Goal: Information Seeking & Learning: Find specific fact

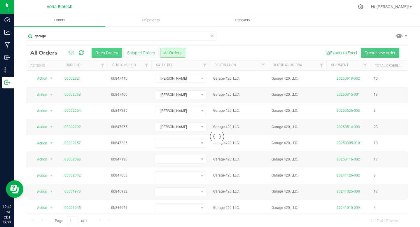
click at [100, 53] on button "Open Orders" at bounding box center [107, 53] width 30 height 10
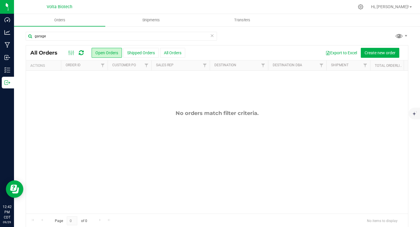
click at [210, 37] on icon at bounding box center [212, 35] width 4 height 7
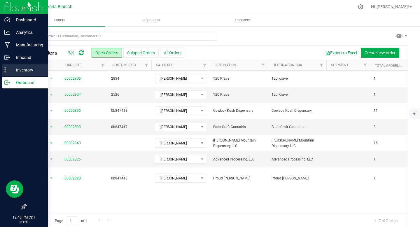
click at [28, 68] on p "Inventory" at bounding box center [27, 70] width 35 height 7
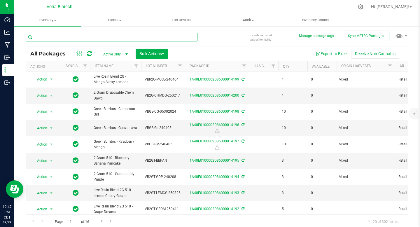
click at [149, 37] on input "text" at bounding box center [112, 37] width 172 height 9
paste input "1.4.18.3488.0"
type input "1.4.18.3488.0"
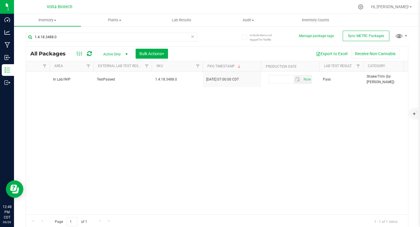
click at [175, 79] on span "1.4.18.3488.0" at bounding box center [177, 80] width 44 height 6
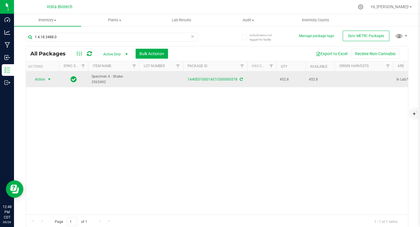
click at [50, 80] on span "select" at bounding box center [49, 79] width 5 height 5
click at [48, 81] on span "select" at bounding box center [49, 79] width 5 height 5
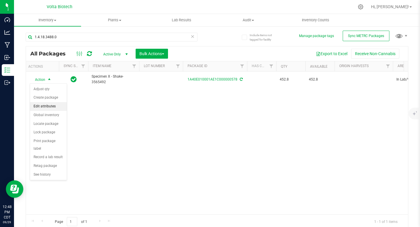
click at [50, 107] on li "Edit attributes" at bounding box center [48, 106] width 37 height 9
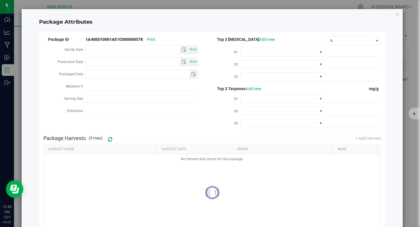
type input "2025-05-29"
click at [396, 15] on icon "Close modal" at bounding box center [398, 14] width 4 height 7
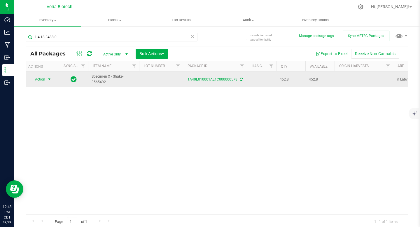
click at [50, 79] on span "select" at bounding box center [49, 79] width 5 height 5
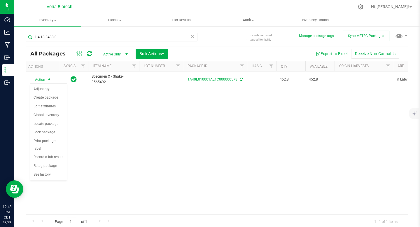
click at [126, 173] on div "Action Action Adjust qty Create package Edit attributes Global inventory Locate…" at bounding box center [217, 143] width 383 height 143
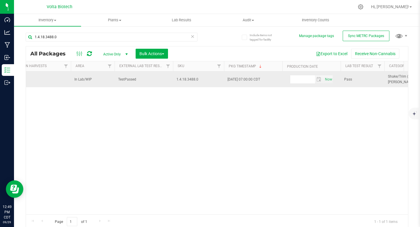
click at [187, 79] on span "1.4.18.3488.0" at bounding box center [199, 80] width 44 height 6
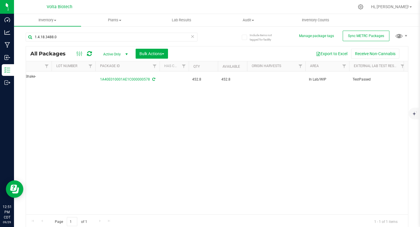
scroll to position [0, 335]
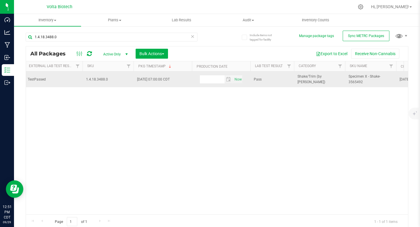
click at [99, 82] on span "1.4.18.3488.0" at bounding box center [108, 80] width 44 height 6
click at [100, 80] on span "1.4.18.3488.0" at bounding box center [108, 80] width 44 height 6
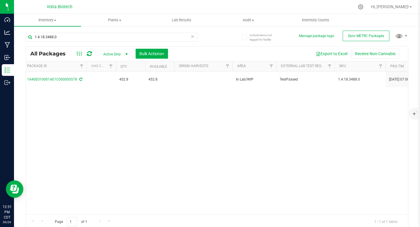
scroll to position [0, 0]
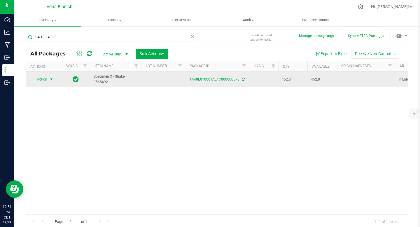
click at [52, 79] on span "select" at bounding box center [51, 79] width 5 height 5
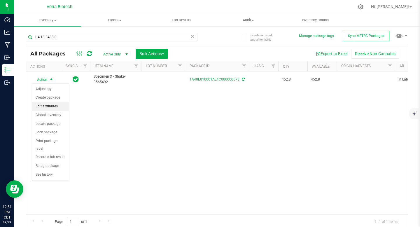
click at [48, 106] on li "Edit attributes" at bounding box center [50, 106] width 37 height 9
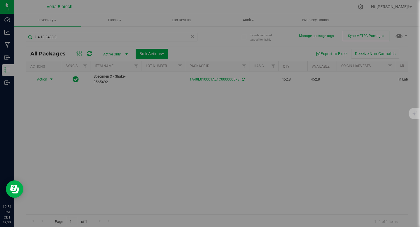
type input "2025-05-29"
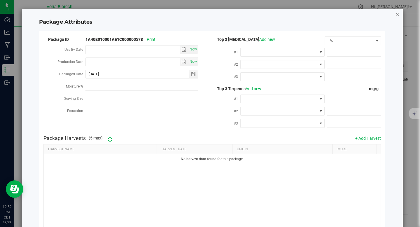
click at [396, 16] on icon "Close modal" at bounding box center [398, 14] width 4 height 7
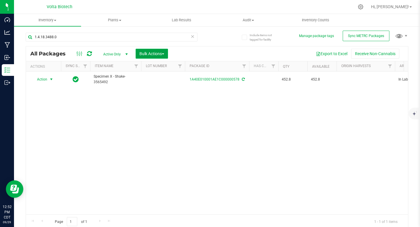
click at [160, 56] on button "Bulk Actions" at bounding box center [152, 54] width 32 height 10
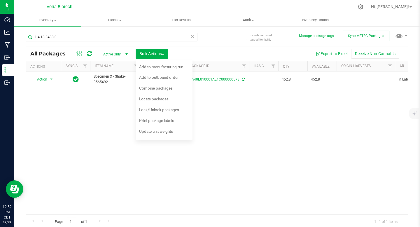
click at [260, 113] on div "Action Action Adjust qty Create package Edit attributes Global inventory Locate…" at bounding box center [217, 143] width 383 height 143
click at [364, 8] on icon at bounding box center [361, 7] width 6 height 6
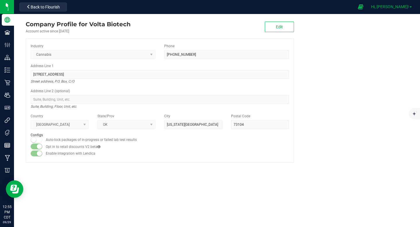
click at [406, 7] on span "Hi, [PERSON_NAME]!" at bounding box center [390, 6] width 38 height 5
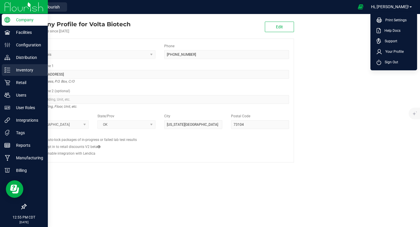
click at [24, 72] on p "Inventory" at bounding box center [27, 70] width 35 height 7
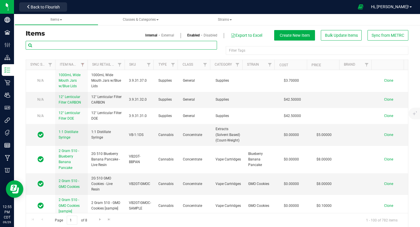
click at [133, 44] on input "text" at bounding box center [122, 45] width 192 height 9
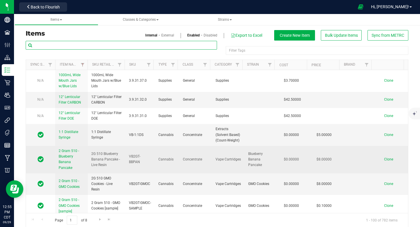
paste input "1.4.18.3488.0"
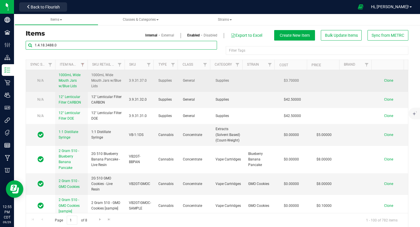
type input "1.4.18.3488.0"
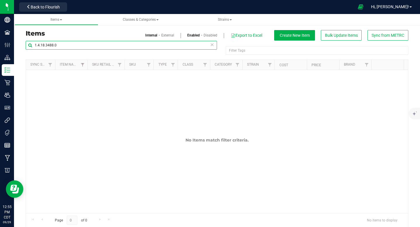
click at [75, 48] on input "1.4.18.3488.0" at bounding box center [122, 45] width 192 height 9
click at [75, 47] on input "1.4.18.3488.0" at bounding box center [122, 45] width 192 height 9
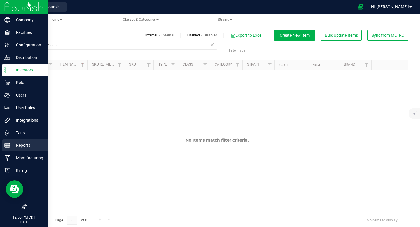
click at [24, 145] on p "Reports" at bounding box center [27, 145] width 35 height 7
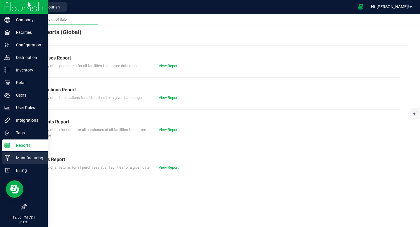
click at [30, 159] on p "Manufacturing" at bounding box center [27, 157] width 35 height 7
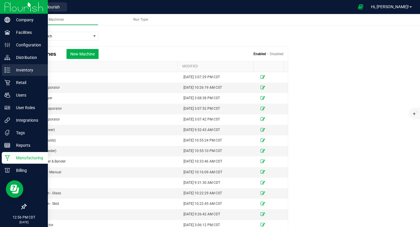
click at [30, 71] on p "Inventory" at bounding box center [27, 70] width 35 height 7
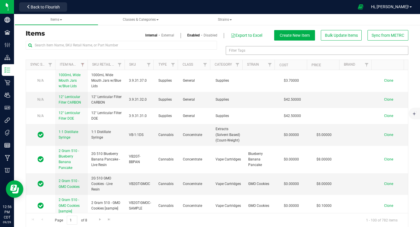
click at [252, 49] on div "Filter Tags" at bounding box center [317, 50] width 183 height 9
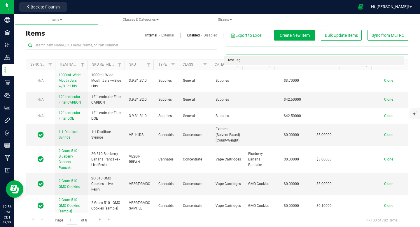
click at [250, 52] on div at bounding box center [317, 50] width 183 height 9
type input "Filter Tags"
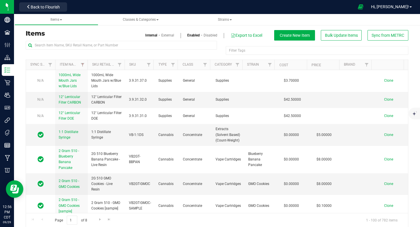
click at [158, 55] on div "Filter Tags Test Tag Filter Tags" at bounding box center [217, 50] width 383 height 19
click at [62, 21] on span "Items" at bounding box center [57, 20] width 12 height 4
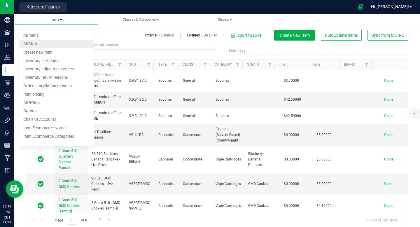
click at [37, 45] on span "All SKUs" at bounding box center [30, 43] width 15 height 5
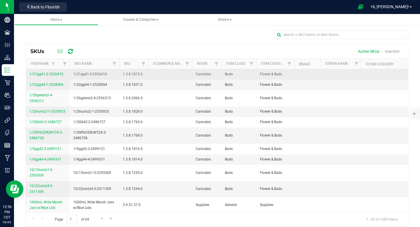
click at [135, 74] on span "1.3.8.1815.0" at bounding box center [133, 75] width 20 height 6
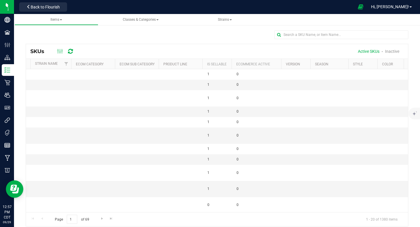
scroll to position [0, 298]
click at [392, 53] on link "Inactive" at bounding box center [392, 51] width 14 height 5
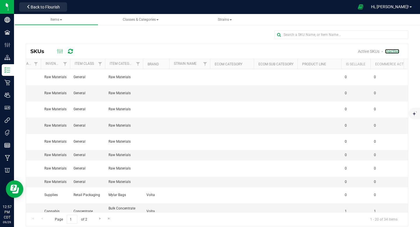
scroll to position [0, 0]
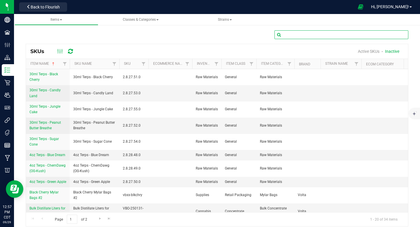
click at [301, 36] on input "text" at bounding box center [342, 34] width 134 height 9
paste input "1.4.18.3488.0"
type input "1.4.18.3488.0"
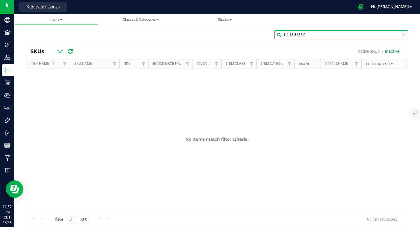
click at [281, 35] on input "1.4.18.3488.0" at bounding box center [342, 34] width 134 height 9
click at [402, 34] on icon at bounding box center [404, 33] width 4 height 7
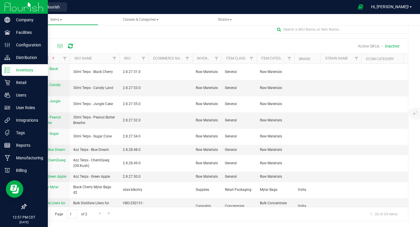
click at [7, 8] on img at bounding box center [23, 7] width 39 height 14
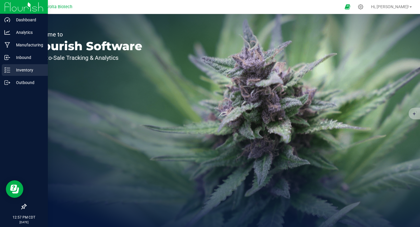
click at [17, 70] on p "Inventory" at bounding box center [27, 70] width 35 height 7
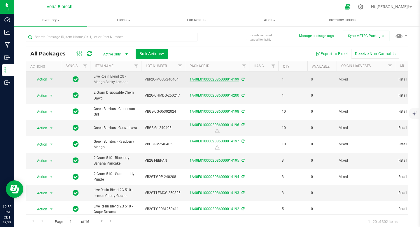
click at [205, 78] on link "1A40E0100002D86000014199" at bounding box center [215, 79] width 50 height 4
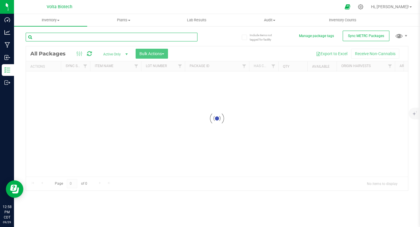
click at [80, 36] on input "text" at bounding box center [112, 37] width 172 height 9
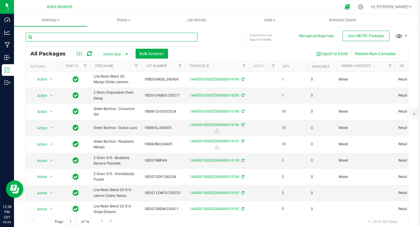
paste input "1.4.18.3488.0"
type input "1.4.18.3488.0"
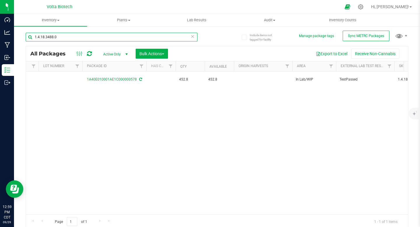
scroll to position [0, 147]
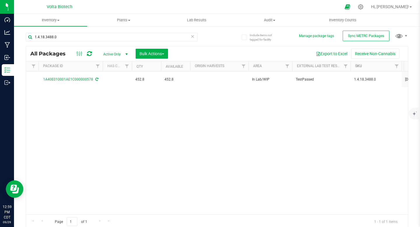
click at [359, 67] on link "SKU" at bounding box center [359, 66] width 7 height 4
click at [361, 80] on span "1.4.18.3488.0" at bounding box center [376, 80] width 44 height 6
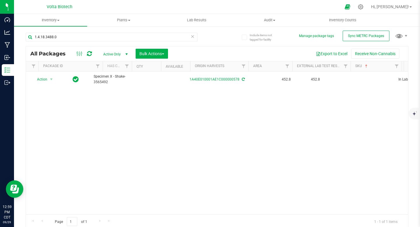
scroll to position [0, 0]
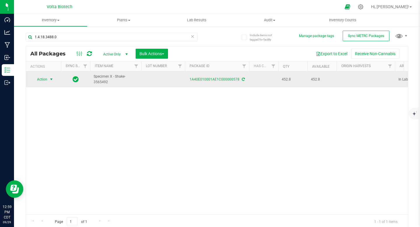
click at [45, 80] on span "Action" at bounding box center [40, 79] width 16 height 8
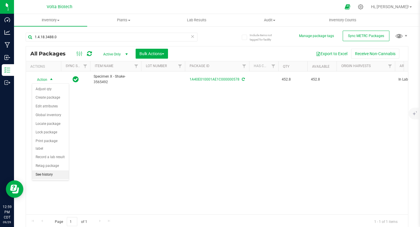
click at [49, 171] on li "See history" at bounding box center [50, 175] width 37 height 9
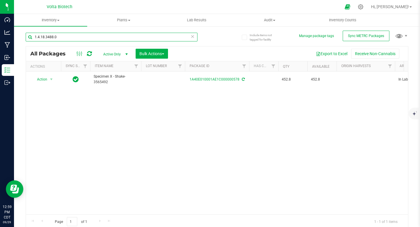
click at [69, 35] on input "1.4.18.3488.0" at bounding box center [112, 37] width 172 height 9
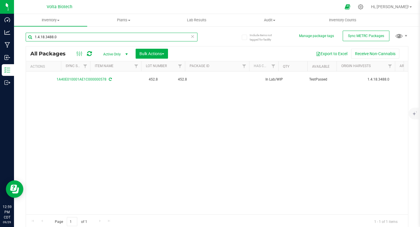
scroll to position [0, 133]
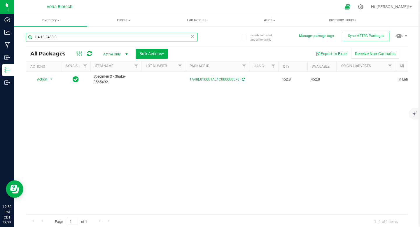
drag, startPoint x: 84, startPoint y: 212, endPoint x: 11, endPoint y: 14, distance: 210.8
click at [62, 36] on input "1.4.18.3488.0" at bounding box center [112, 37] width 172 height 9
click at [72, 37] on input "1.4.18.3488.0" at bounding box center [112, 37] width 172 height 9
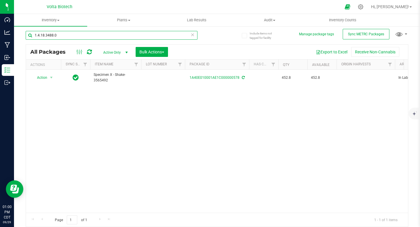
click at [88, 36] on input "1.4.18.3488.0" at bounding box center [112, 35] width 172 height 9
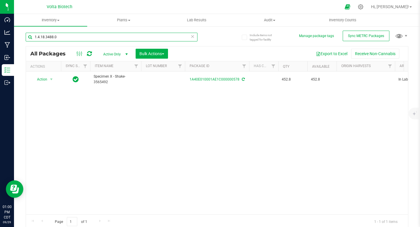
click at [68, 37] on input "1.4.18.3488.0" at bounding box center [112, 37] width 172 height 9
click at [68, 36] on input "1.4.18.3488.0" at bounding box center [112, 37] width 172 height 9
click at [79, 37] on input "1.4.18.3488.0" at bounding box center [112, 37] width 172 height 9
click at [79, 36] on input "1.4.18.3488.0" at bounding box center [112, 37] width 172 height 9
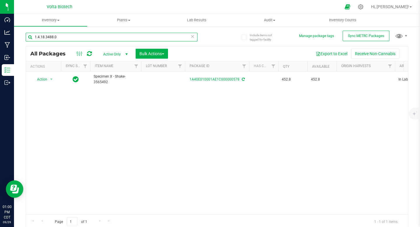
click at [79, 36] on input "1.4.18.3488.0" at bounding box center [112, 37] width 172 height 9
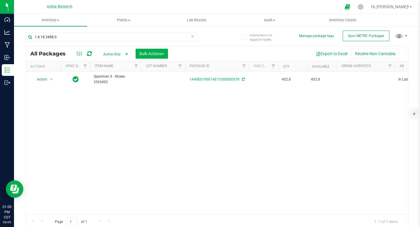
click at [173, 134] on div "Action Action Adjust qty Create package Edit attributes Global inventory Locate…" at bounding box center [217, 143] width 383 height 143
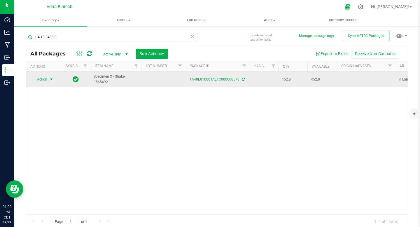
click at [47, 79] on span "Action" at bounding box center [40, 79] width 16 height 8
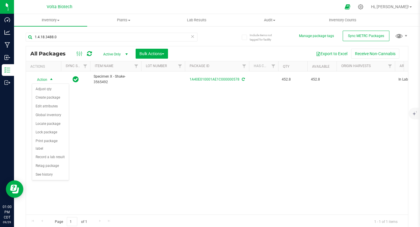
click at [172, 119] on div "Action Action Adjust qty Create package Edit attributes Global inventory Locate…" at bounding box center [217, 143] width 383 height 143
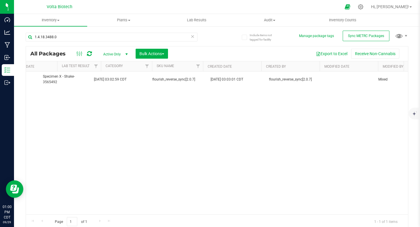
scroll to position [0, 721]
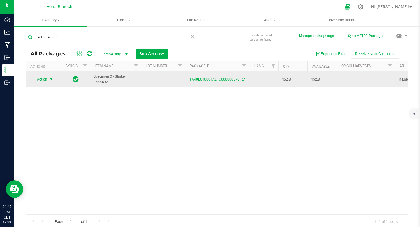
click at [53, 80] on span "select" at bounding box center [51, 79] width 5 height 5
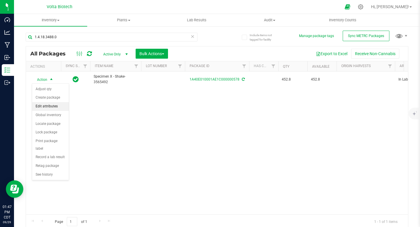
click at [51, 107] on li "Edit attributes" at bounding box center [50, 106] width 37 height 9
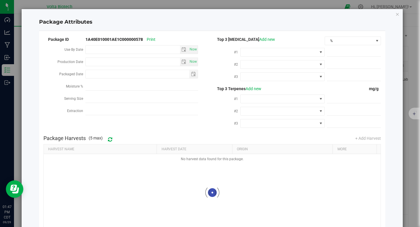
type input "2025-05-29"
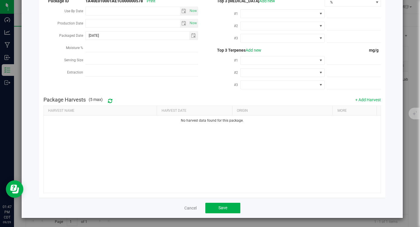
scroll to position [0, 0]
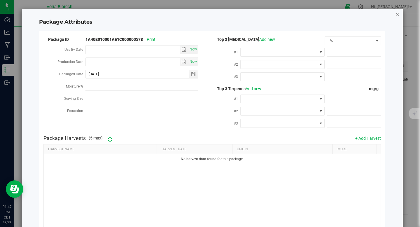
click at [396, 15] on icon "Close modal" at bounding box center [398, 14] width 4 height 7
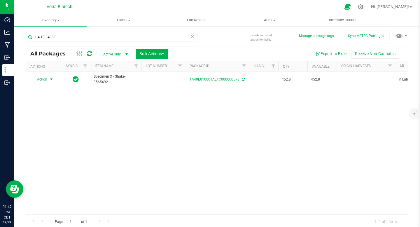
click at [351, 8] on icon at bounding box center [348, 7] width 6 height 7
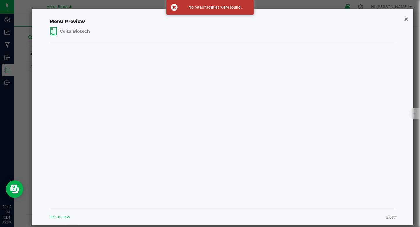
click at [81, 30] on span "Volta Biotech" at bounding box center [75, 31] width 30 height 6
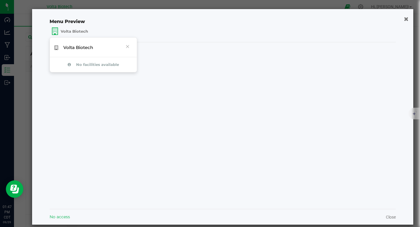
click at [91, 48] on span "Volta Biotech" at bounding box center [74, 47] width 39 height 6
click at [404, 18] on icon "button" at bounding box center [406, 19] width 4 height 6
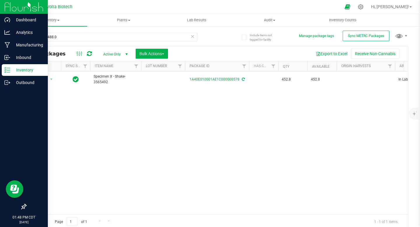
click at [33, 9] on img at bounding box center [23, 7] width 39 height 14
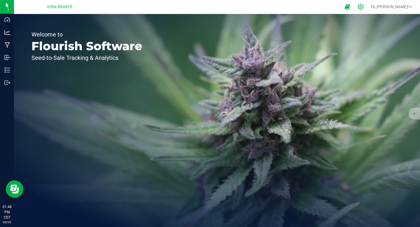
click at [364, 7] on icon at bounding box center [361, 7] width 6 height 6
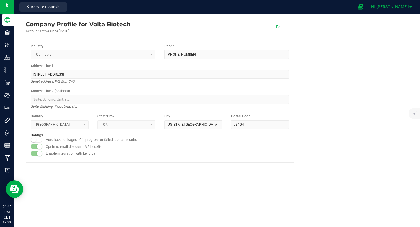
click at [411, 8] on link "Hi, [PERSON_NAME]!" at bounding box center [392, 7] width 46 height 6
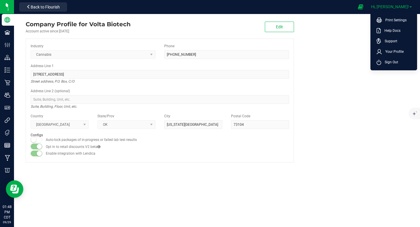
click at [399, 6] on span "Hi, [PERSON_NAME]!" at bounding box center [390, 6] width 38 height 5
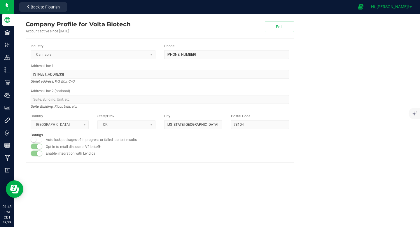
click at [399, 6] on span "Hi, [PERSON_NAME]!" at bounding box center [390, 6] width 38 height 5
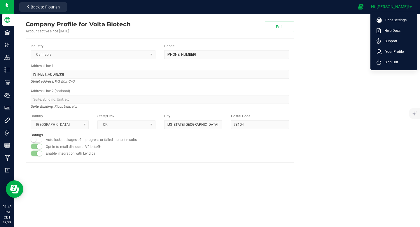
click at [399, 6] on span "Hi, [PERSON_NAME]!" at bounding box center [390, 6] width 38 height 5
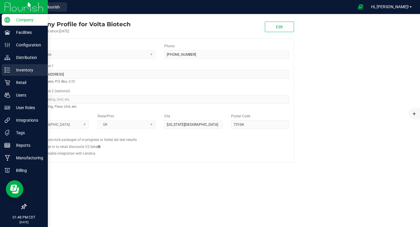
click at [29, 71] on p "Inventory" at bounding box center [27, 70] width 35 height 7
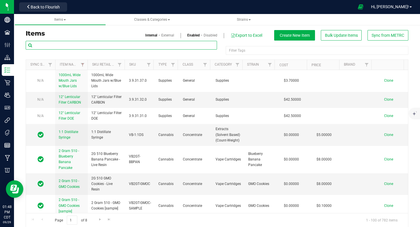
click at [154, 46] on input "text" at bounding box center [122, 45] width 192 height 9
paste input "order Pending"
type input "order Pending"
click at [29, 40] on div "Items Classes & Categories Strains Items Internal External Enabled Disabled Exp…" at bounding box center [217, 120] width 406 height 213
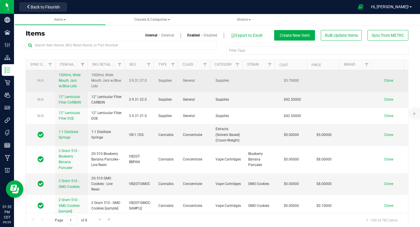
click at [67, 89] on link "1000mL Wide Mouth Jars w/Blue Lids" at bounding box center [72, 80] width 26 height 17
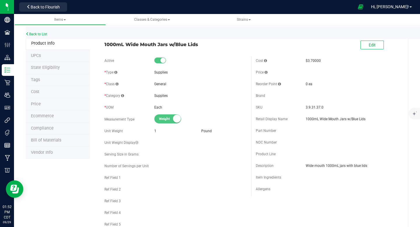
scroll to position [1, 0]
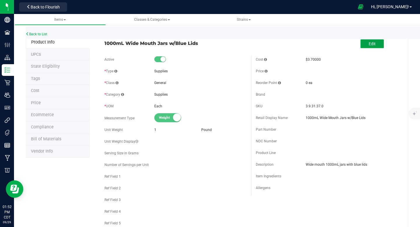
click at [369, 42] on span "Edit" at bounding box center [372, 43] width 7 height 5
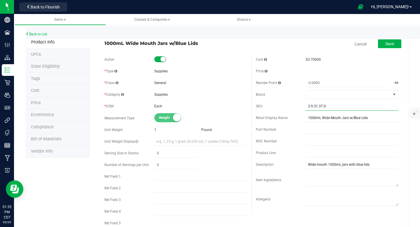
click at [325, 106] on input "3.9.31.37.0" at bounding box center [352, 106] width 93 height 9
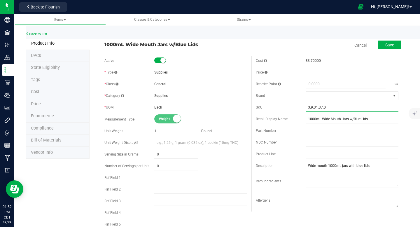
click at [326, 107] on input "3.9.31.37.0" at bounding box center [352, 107] width 93 height 9
drag, startPoint x: 326, startPoint y: 107, endPoint x: 295, endPoint y: 107, distance: 30.7
click at [295, 107] on div "SKU 3.9.31.37.0" at bounding box center [327, 107] width 143 height 9
click at [328, 63] on div "$3.70000" at bounding box center [352, 60] width 93 height 5
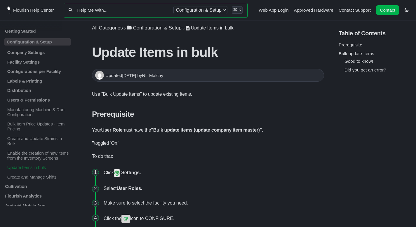
click at [100, 8] on input "Help Me With..." at bounding box center [123, 10] width 93 height 6
type input "sku"
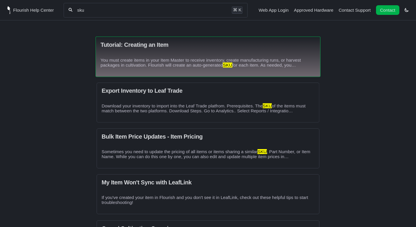
click at [213, 62] on p "You must create items in your Item Master to receive inventory, create manufact…" at bounding box center [207, 63] width 215 height 10
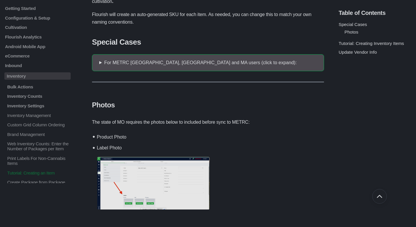
scroll to position [102, 0]
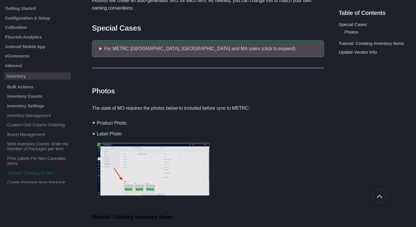
click at [190, 51] on summary "For METRC [GEOGRAPHIC_DATA], [GEOGRAPHIC_DATA] and MA users (click to expand):" at bounding box center [207, 48] width 220 height 7
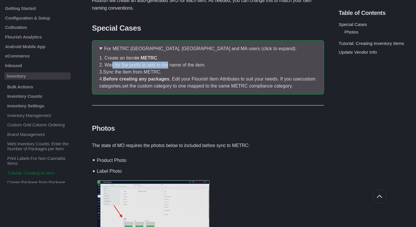
drag, startPoint x: 112, startPoint y: 65, endPoint x: 170, endPoint y: 65, distance: 57.2
click at [170, 65] on div "1. Create an item in METRC . 2. Wait for the prefix to add to the name of the i…" at bounding box center [208, 70] width 218 height 37
click at [190, 69] on div "1. Create an item in METRC . 2. Wait for the prefix to add to the name of the i…" at bounding box center [208, 70] width 218 height 37
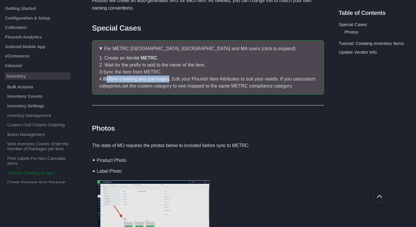
drag, startPoint x: 113, startPoint y: 79, endPoint x: 171, endPoint y: 81, distance: 58.2
click at [169, 81] on strong "Before creating any packages" at bounding box center [136, 79] width 66 height 5
click at [213, 76] on div "1. Create an item in METRC . 2. Wait for the prefix to add to the name of the i…" at bounding box center [208, 70] width 218 height 37
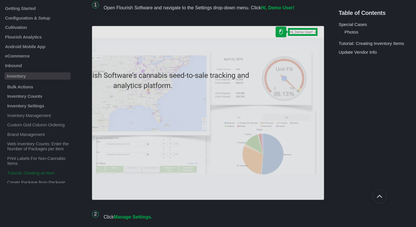
scroll to position [0, 0]
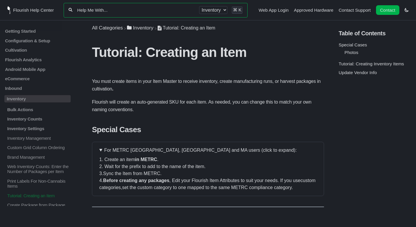
click at [110, 9] on input "Help Me With..." at bounding box center [136, 10] width 119 height 6
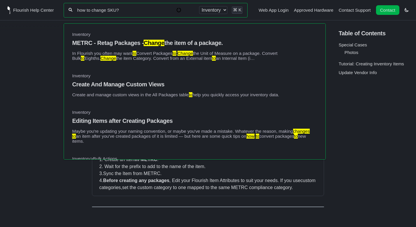
type input "how to change SKU?"
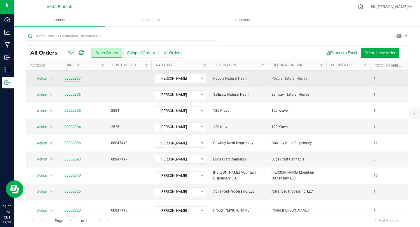
click at [70, 79] on link "00002907" at bounding box center [73, 79] width 16 height 6
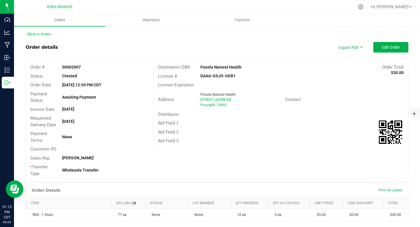
drag, startPoint x: 199, startPoint y: 67, endPoint x: 241, endPoint y: 67, distance: 42.6
click at [241, 67] on div "Pocola Natural Health" at bounding box center [249, 67] width 106 height 6
click at [85, 65] on div "00002907" at bounding box center [105, 67] width 95 height 6
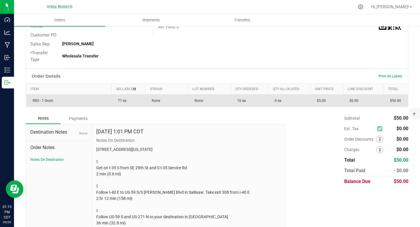
scroll to position [142, 0]
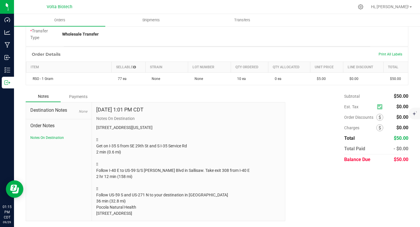
click at [44, 122] on span "Order Notes" at bounding box center [58, 125] width 57 height 7
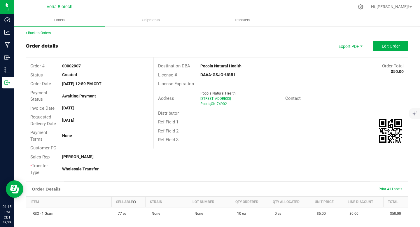
scroll to position [0, 0]
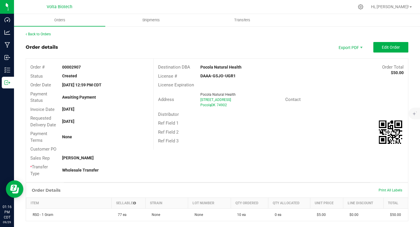
click at [224, 76] on strong "DAAA-GSJO-UGR1" at bounding box center [218, 76] width 35 height 5
drag, startPoint x: 198, startPoint y: 74, endPoint x: 239, endPoint y: 77, distance: 41.8
click at [239, 77] on div "DAAA-GSJO-UGR1" at bounding box center [238, 76] width 85 height 6
copy strong "DAAA-GSJO-UGR1"
drag, startPoint x: 71, startPoint y: 67, endPoint x: 95, endPoint y: 68, distance: 23.4
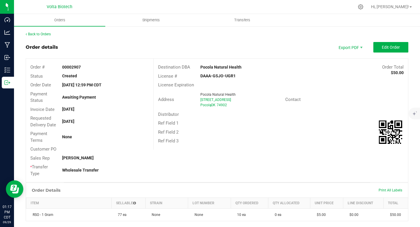
click at [95, 68] on div "00002907" at bounding box center [105, 67] width 95 height 6
copy strong "2907"
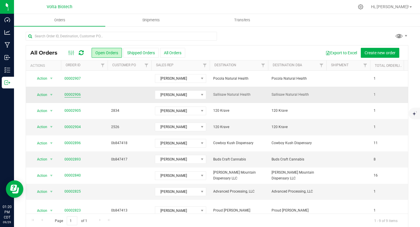
click at [76, 93] on link "00002906" at bounding box center [73, 95] width 16 height 6
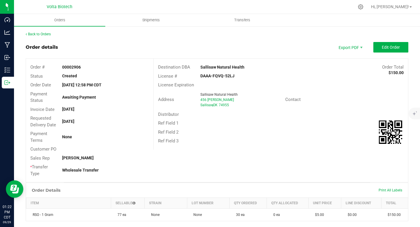
click at [203, 68] on strong "Sallisaw Natural Health" at bounding box center [223, 67] width 44 height 5
drag, startPoint x: 233, startPoint y: 68, endPoint x: 247, endPoint y: 68, distance: 14.6
click at [247, 68] on div "Sallisaw Natural Health" at bounding box center [249, 67] width 106 height 6
copy strong "Sallisaw Natural Health"
click at [77, 65] on strong "00002906" at bounding box center [71, 67] width 19 height 5
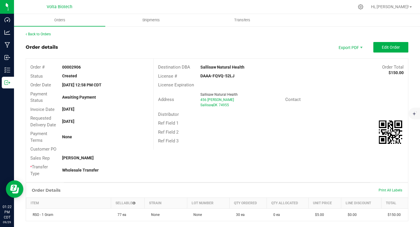
drag, startPoint x: 71, startPoint y: 66, endPoint x: 109, endPoint y: 69, distance: 37.8
click at [109, 69] on div "00002906" at bounding box center [105, 67] width 95 height 6
copy strong "2906"
drag, startPoint x: 197, startPoint y: 75, endPoint x: 240, endPoint y: 74, distance: 42.9
click at [240, 74] on div "DAAA-FQVQ-52LJ" at bounding box center [238, 76] width 85 height 6
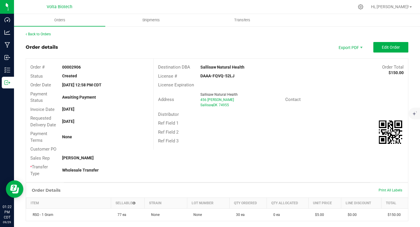
copy strong "DAAA-FQVQ-52LJ"
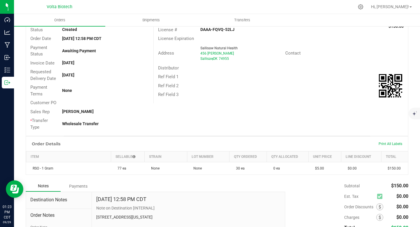
scroll to position [142, 0]
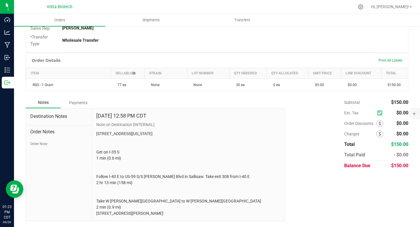
click at [46, 113] on div "Destination Notes" at bounding box center [59, 119] width 66 height 13
click at [48, 113] on span "Destination Notes" at bounding box center [58, 116] width 57 height 7
click at [47, 128] on span "Order Notes" at bounding box center [58, 131] width 57 height 7
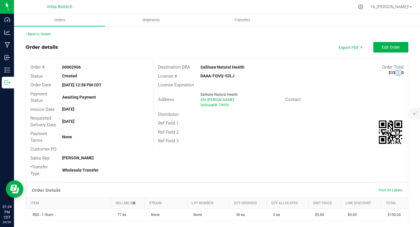
drag, startPoint x: 388, startPoint y: 72, endPoint x: 395, endPoint y: 73, distance: 7.2
click at [395, 73] on strong "$150.00" at bounding box center [396, 72] width 15 height 5
click at [390, 73] on strong "$150.00" at bounding box center [396, 72] width 15 height 5
drag, startPoint x: 387, startPoint y: 73, endPoint x: 405, endPoint y: 74, distance: 17.6
click at [405, 74] on div "Back to Orders Order details Export PDF Edit Order Order # 00002906 Status Crea…" at bounding box center [217, 191] width 406 height 331
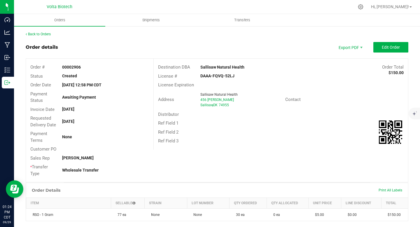
click at [405, 74] on div "Back to Orders Order details Export PDF Edit Order Order # 00002906 Status Crea…" at bounding box center [217, 191] width 406 height 331
drag, startPoint x: 390, startPoint y: 74, endPoint x: 401, endPoint y: 72, distance: 10.9
click at [401, 72] on div "Destination DBA Sallisaw Natural Health Order Total $150.00 License # DAAA-FQVQ…" at bounding box center [281, 104] width 255 height 91
drag, startPoint x: 72, startPoint y: 66, endPoint x: 82, endPoint y: 66, distance: 10.2
click at [82, 66] on div "00002906" at bounding box center [105, 67] width 95 height 6
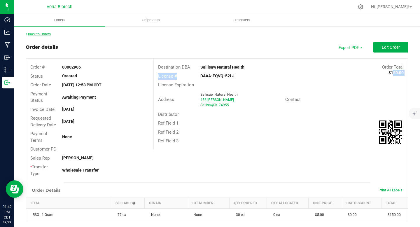
click at [40, 34] on link "Back to Orders" at bounding box center [38, 34] width 25 height 4
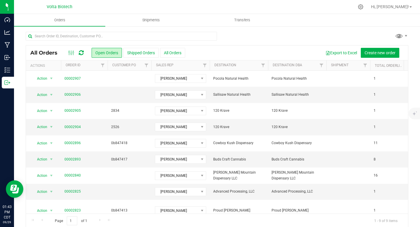
scroll to position [1, 0]
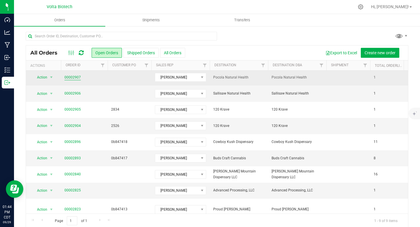
click at [67, 77] on link "00002907" at bounding box center [73, 78] width 16 height 6
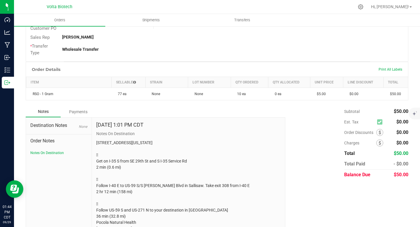
scroll to position [142, 0]
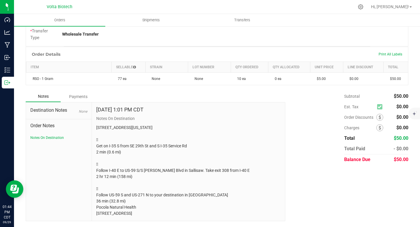
click at [38, 122] on span "Order Notes" at bounding box center [58, 125] width 57 height 7
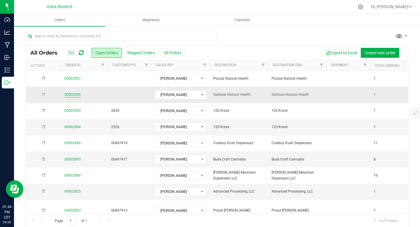
click at [75, 94] on link "00002906" at bounding box center [73, 95] width 16 height 6
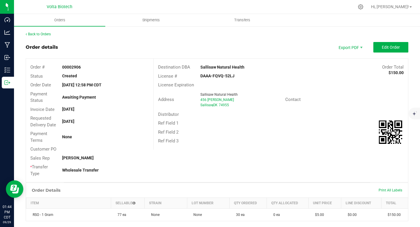
scroll to position [142, 0]
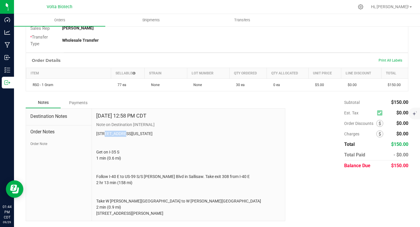
drag, startPoint x: 105, startPoint y: 122, endPoint x: 122, endPoint y: 121, distance: 16.6
click at [122, 131] on p "[STREET_ADDRESS][US_STATE] Get on I-35 S 1 min (0.6 mi) Follow I-40 E to US-59 …" at bounding box center [188, 174] width 185 height 86
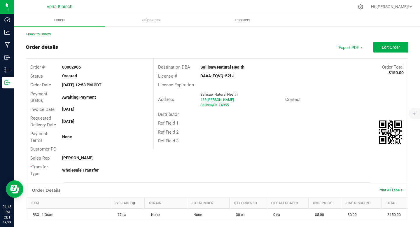
scroll to position [1, 0]
